Goal: Task Accomplishment & Management: Complete application form

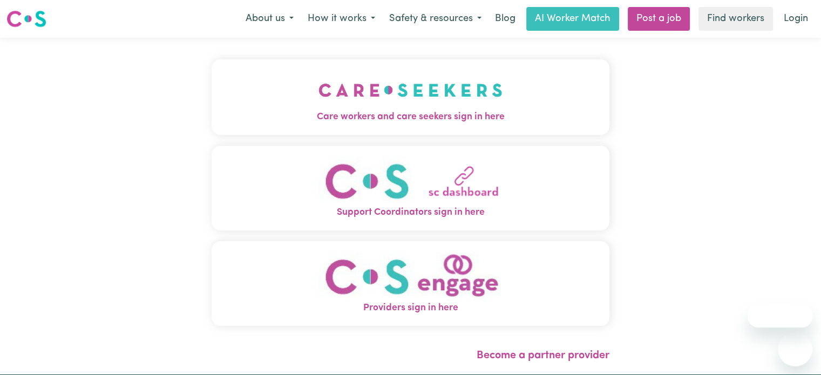
click at [440, 99] on img "Care workers and care seekers sign in here" at bounding box center [411, 90] width 184 height 40
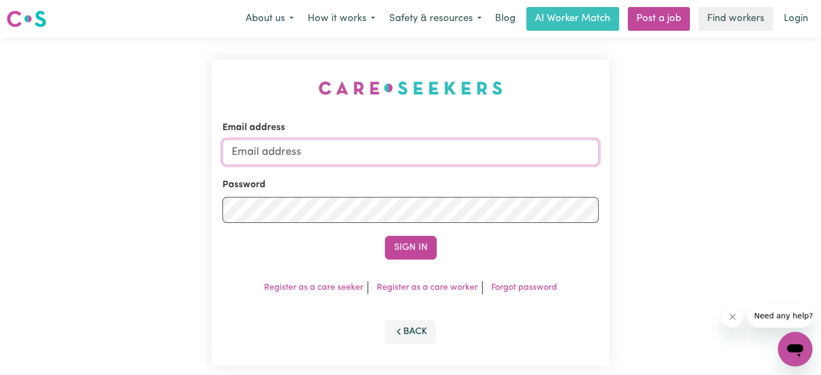
type input "[EMAIL_ADDRESS][DOMAIN_NAME]"
click at [392, 247] on button "Sign In" at bounding box center [411, 248] width 52 height 24
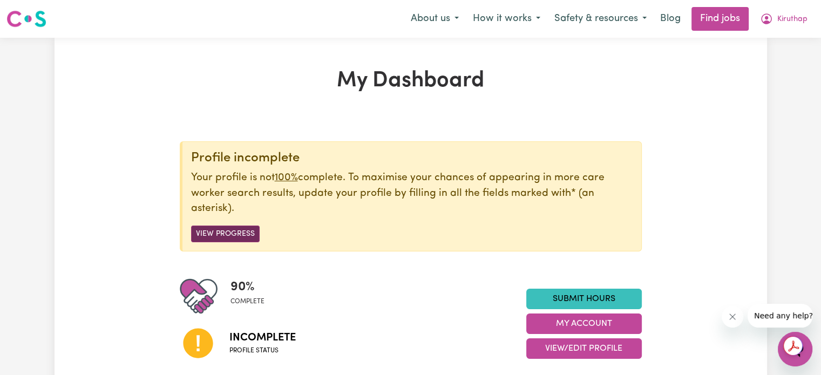
click at [233, 233] on button "View Progress" at bounding box center [225, 234] width 69 height 17
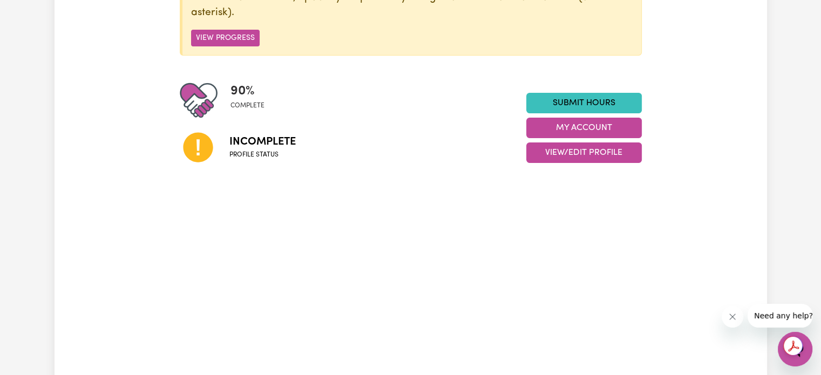
scroll to position [324, 0]
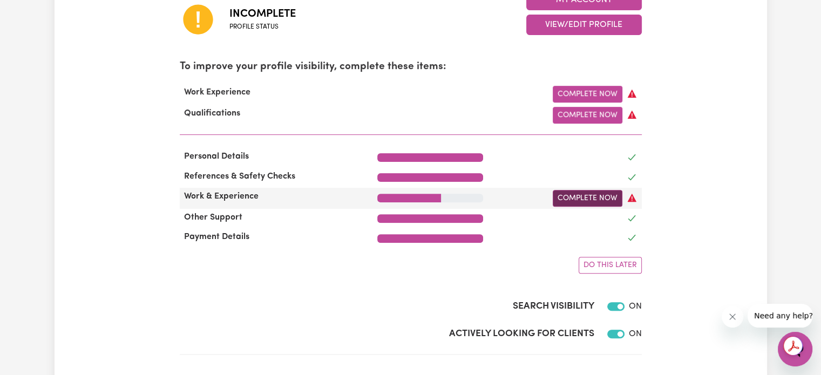
click at [574, 200] on link "Complete Now" at bounding box center [588, 198] width 70 height 17
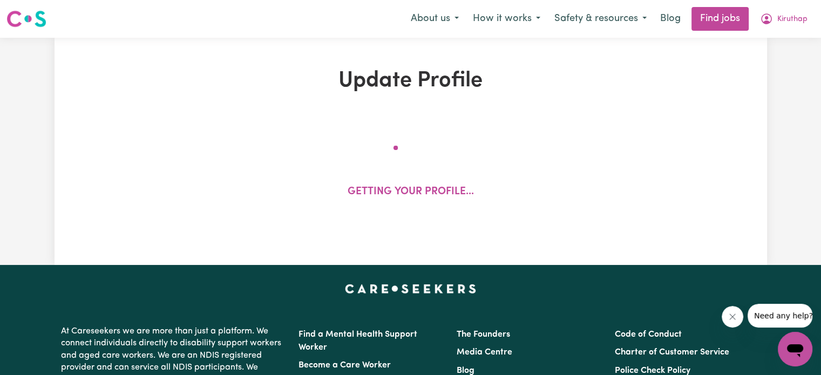
select select "Certificate III (Individual Support)"
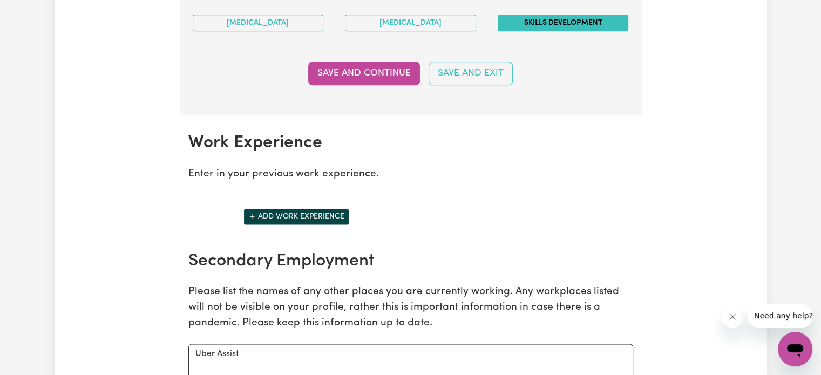
scroll to position [1404, 0]
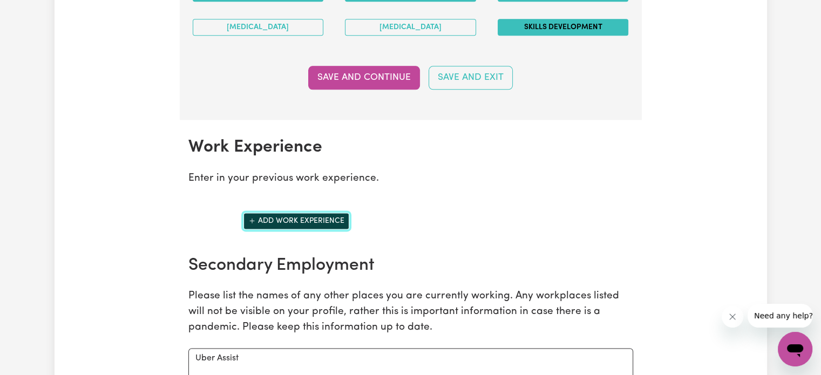
click at [249, 217] on icon "Add another work experience" at bounding box center [252, 221] width 8 height 8
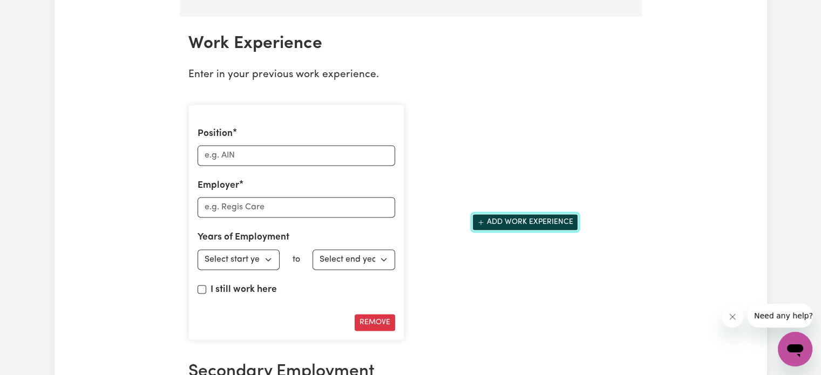
scroll to position [1512, 0]
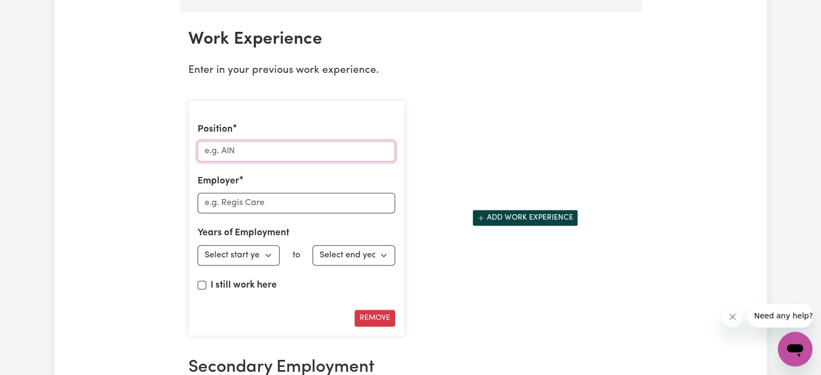
click at [315, 157] on div "Position Employer Years of Employment Employed from Select start year [DATE] 19…" at bounding box center [296, 218] width 216 height 236
type input "Uber assist"
click at [246, 199] on input "Employer" at bounding box center [297, 203] width 198 height 21
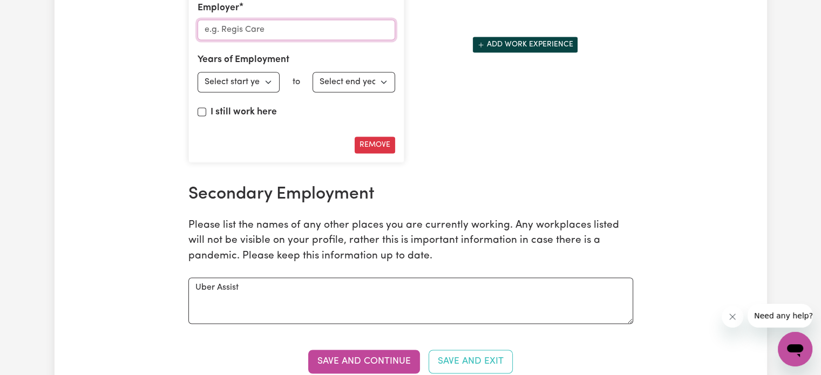
scroll to position [1620, 0]
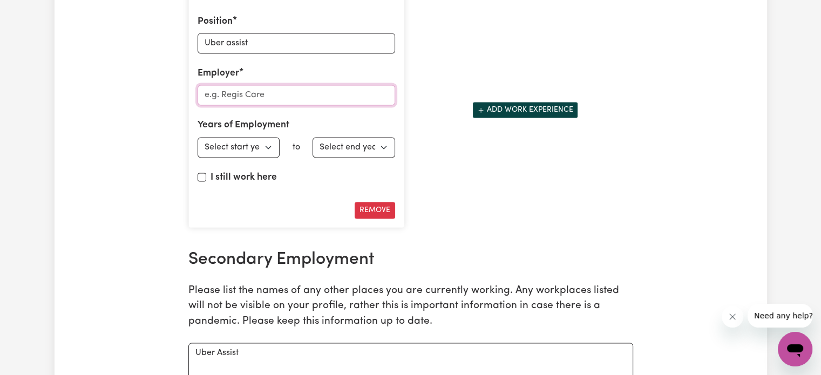
click at [323, 100] on input "Employer" at bounding box center [297, 95] width 198 height 21
type input "Uber"
click at [256, 140] on select "Select start year [DATE] 1952 1953 1954 1955 1956 1957 1958 1959 1960 1961 1962…" at bounding box center [239, 147] width 83 height 21
click at [273, 147] on select "Select start year [DATE] 1952 1953 1954 1955 1956 1957 1958 1959 1960 1961 1962…" at bounding box center [239, 147] width 83 height 21
select select "2022"
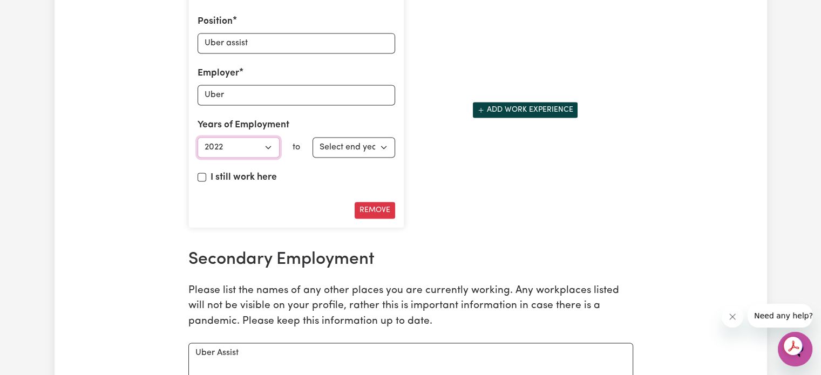
click at [198, 137] on select "Select start year [DATE] 1952 1953 1954 1955 1956 1957 1958 1959 1960 1961 1962…" at bounding box center [239, 147] width 83 height 21
click at [203, 175] on input "I still work here" at bounding box center [202, 177] width 9 height 9
checkbox input "true"
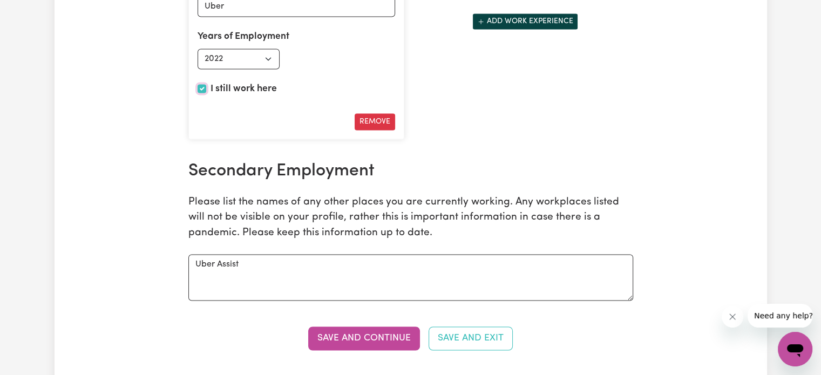
scroll to position [1728, 0]
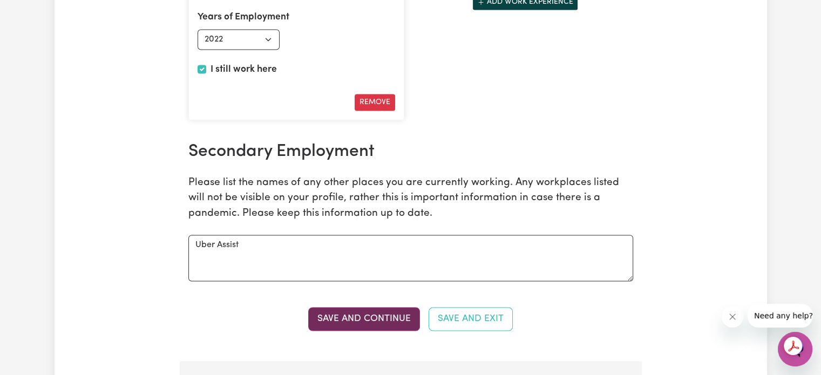
click at [382, 311] on button "Save and Continue" at bounding box center [364, 319] width 112 height 24
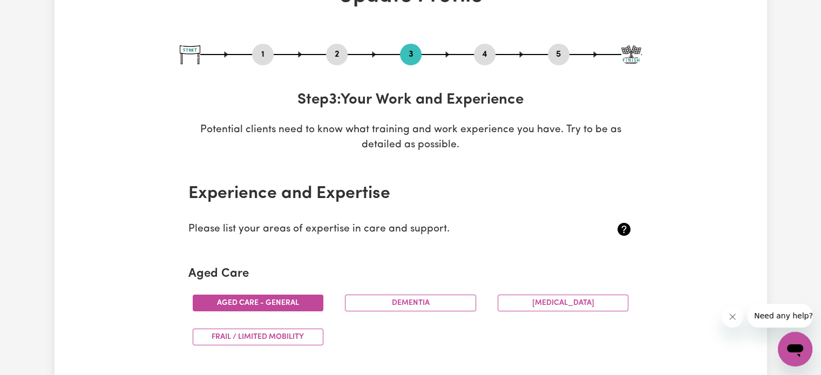
scroll to position [0, 0]
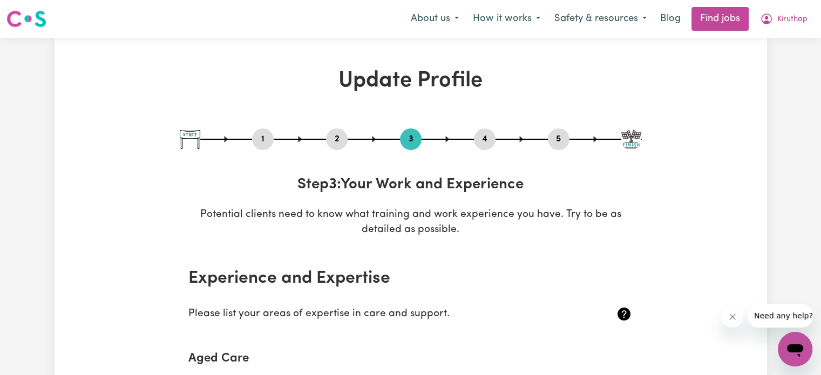
click at [485, 143] on button "4" at bounding box center [485, 139] width 22 height 14
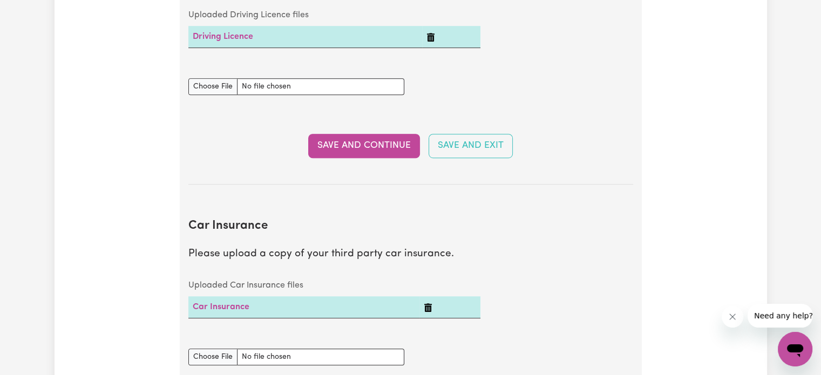
scroll to position [378, 0]
